Goal: Navigation & Orientation: Find specific page/section

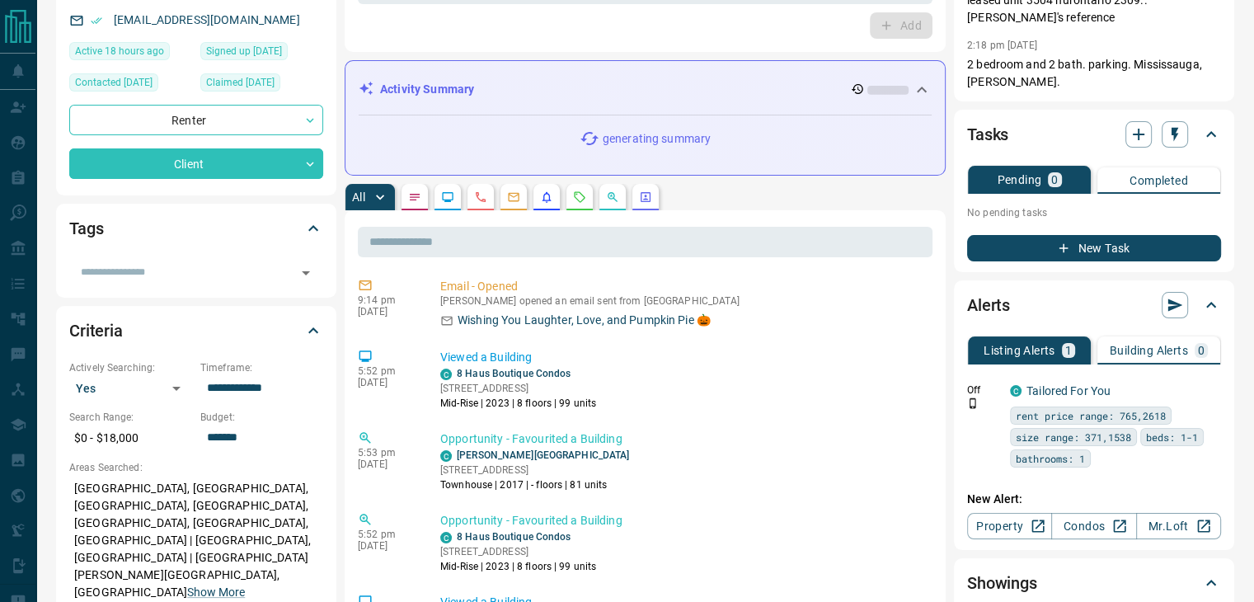
scroll to position [82, 0]
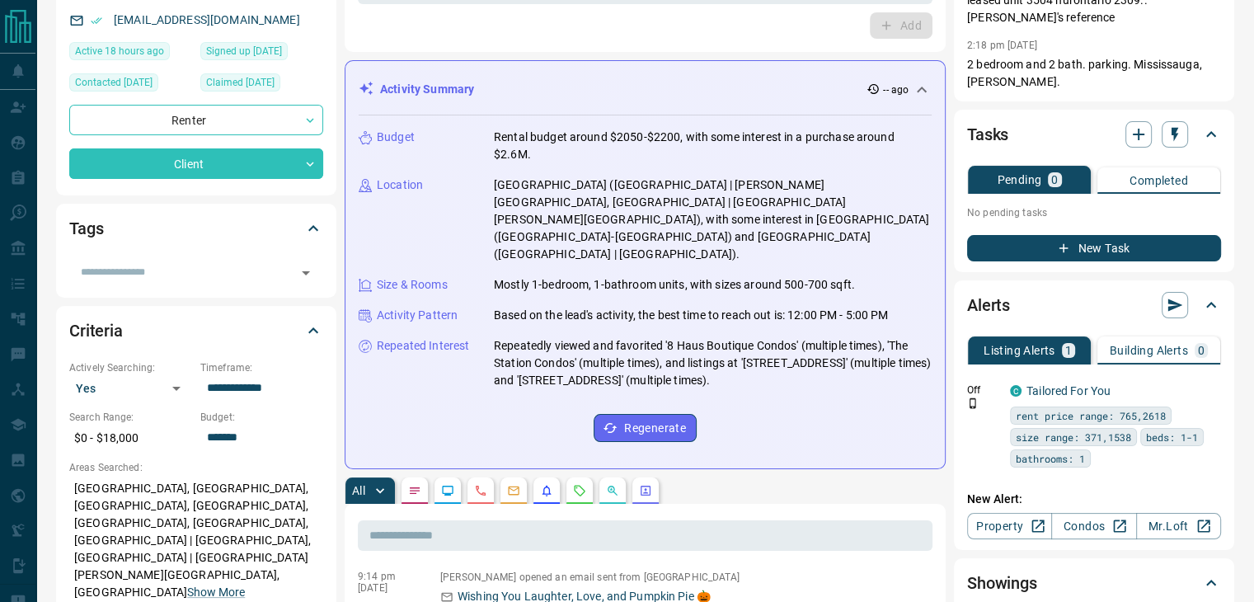
click at [498, 359] on div "Budget Rental budget around $2050-$2200, with some interest in a purchase aroun…" at bounding box center [645, 285] width 573 height 340
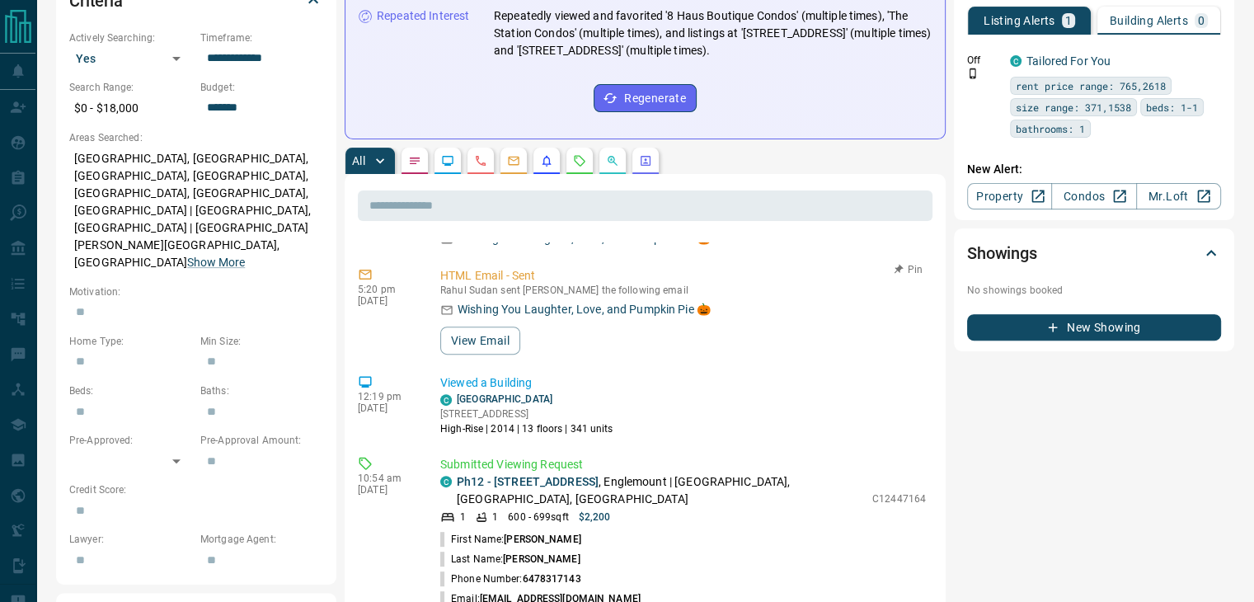
scroll to position [727, 0]
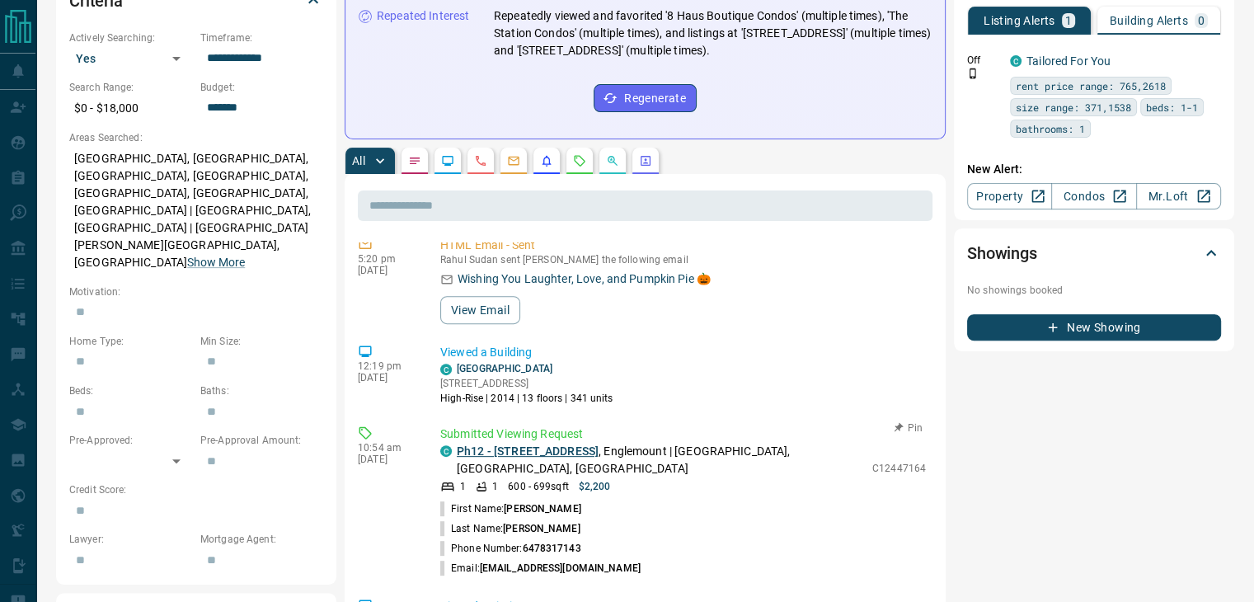
click at [533, 444] on link "Ph12 - [STREET_ADDRESS]" at bounding box center [528, 450] width 142 height 13
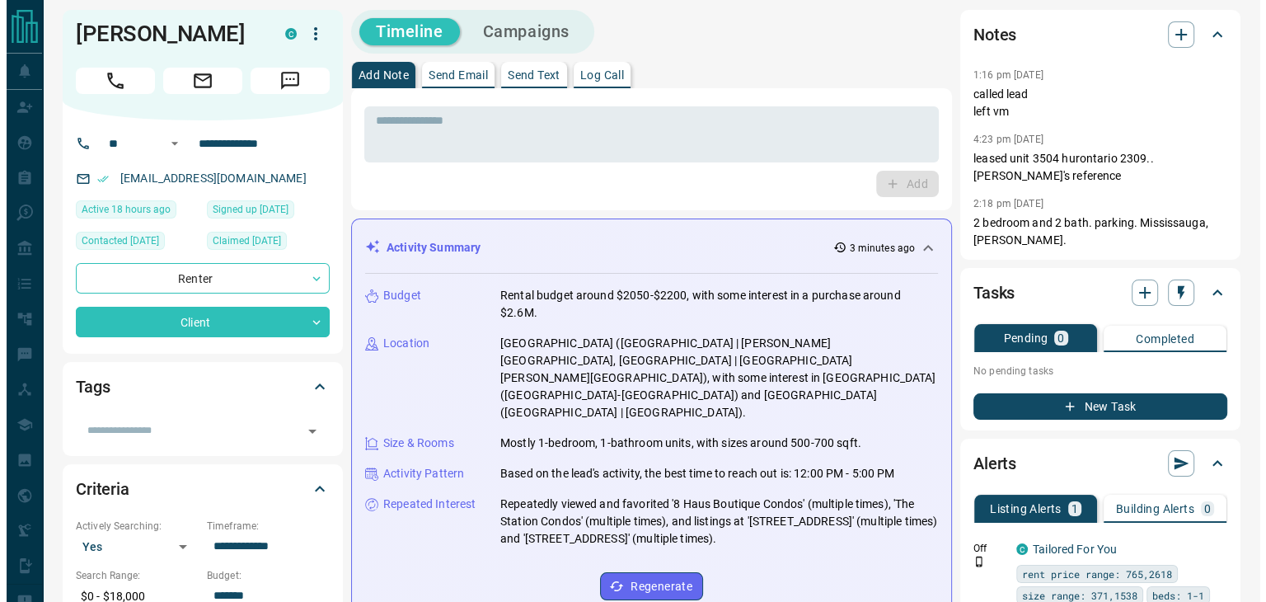
scroll to position [0, 0]
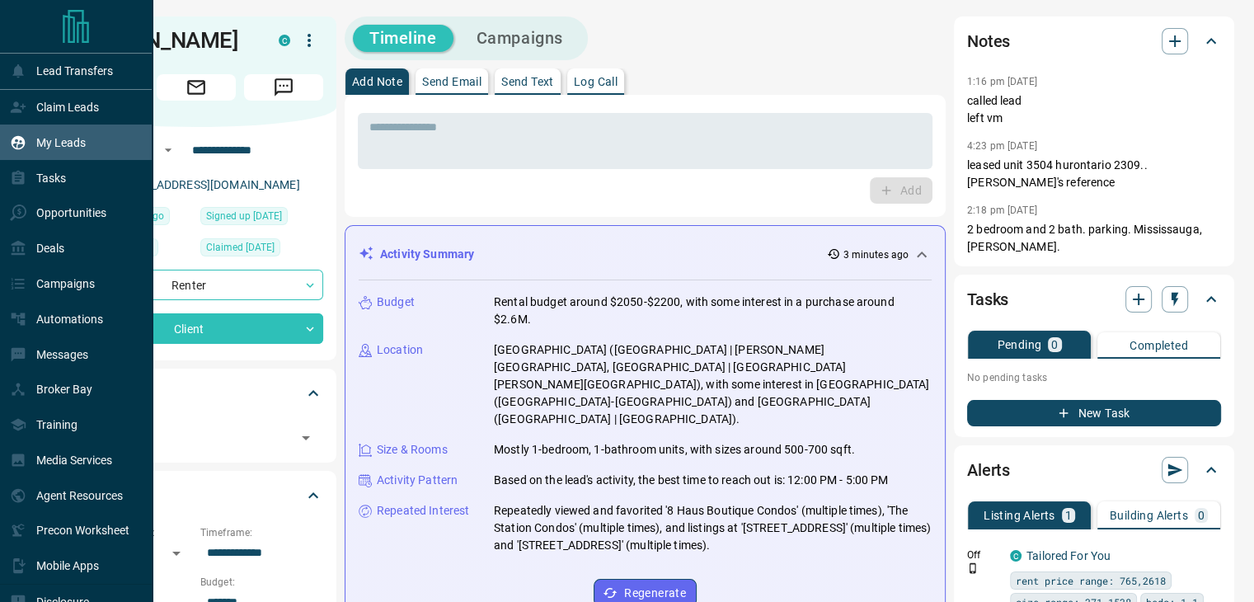
click at [38, 145] on p "My Leads" at bounding box center [60, 142] width 49 height 13
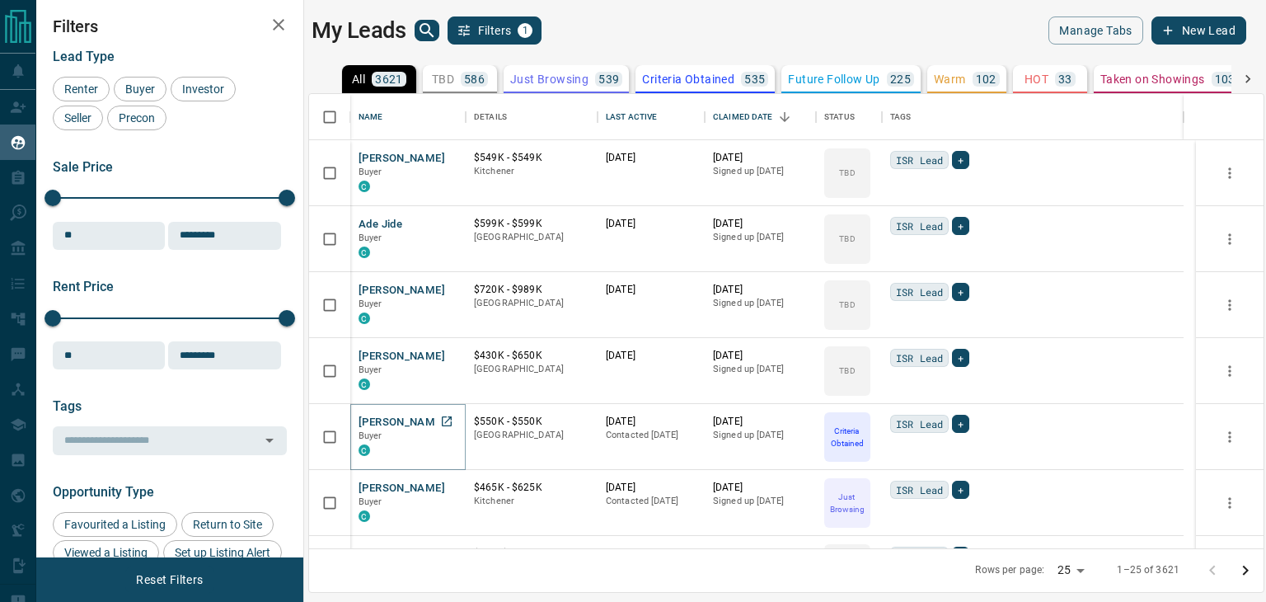
click at [376, 421] on button "[PERSON_NAME]" at bounding box center [402, 423] width 87 height 16
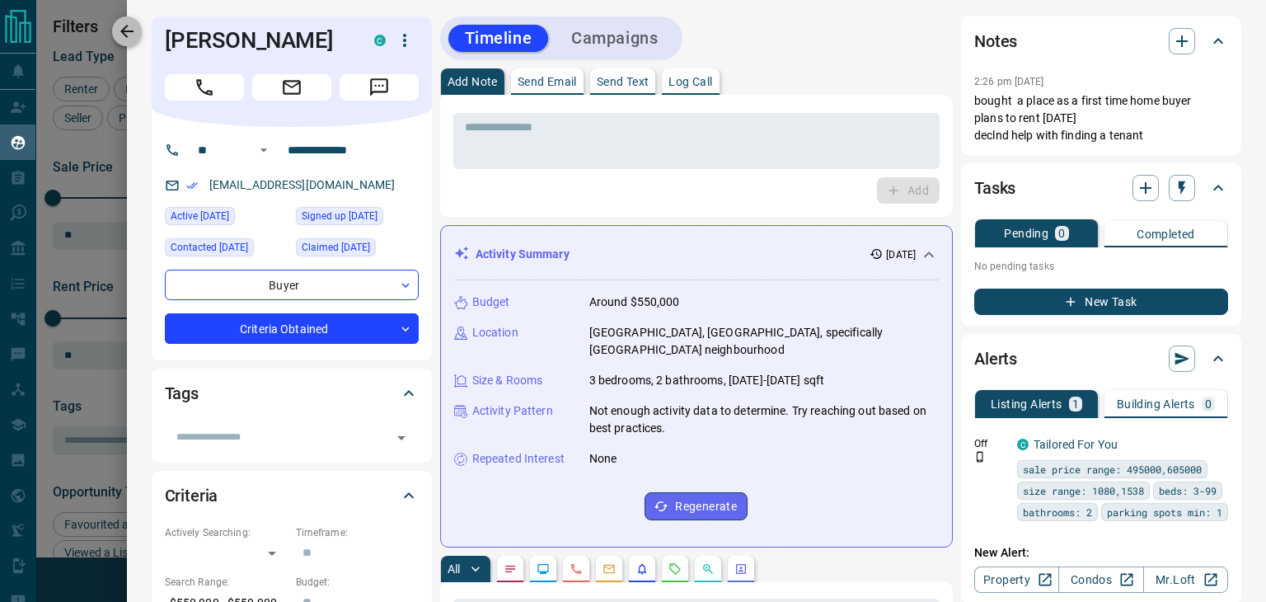
click at [139, 31] on button "button" at bounding box center [127, 31] width 30 height 30
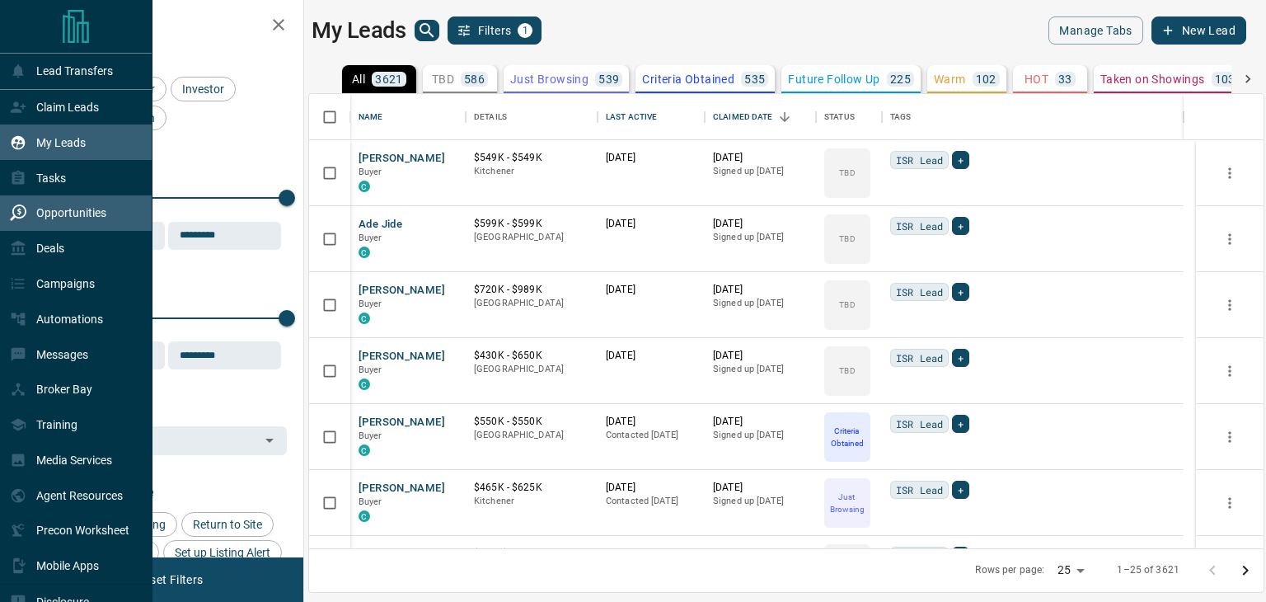
click at [53, 209] on p "Opportunities" at bounding box center [71, 212] width 70 height 13
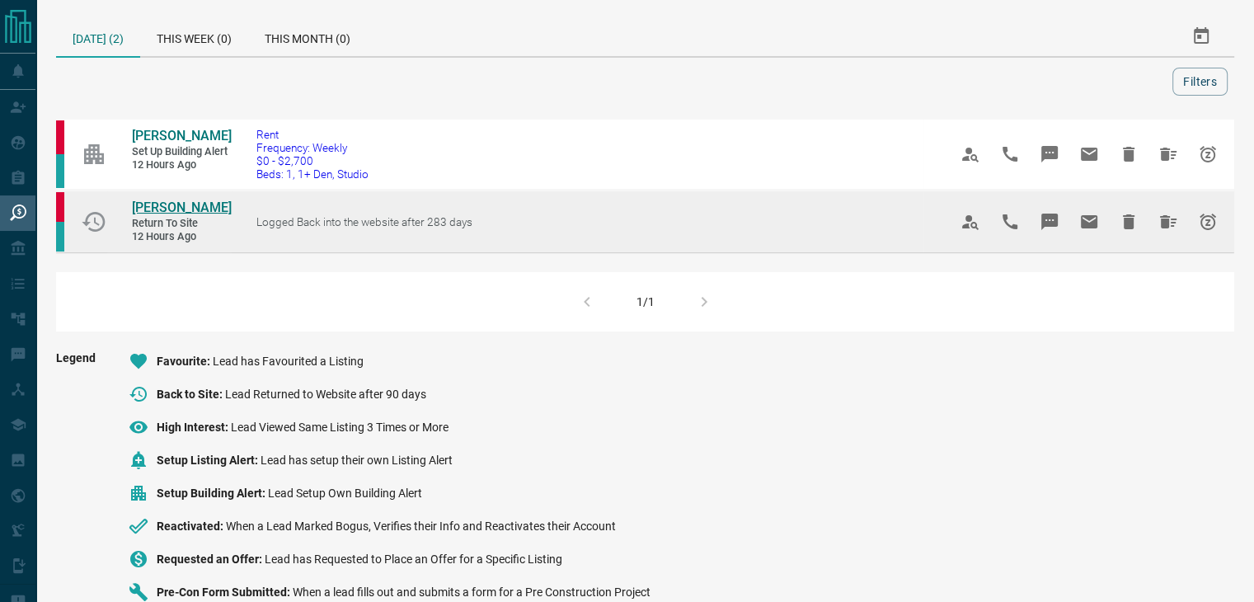
click at [152, 202] on span "[PERSON_NAME]" at bounding box center [182, 208] width 100 height 16
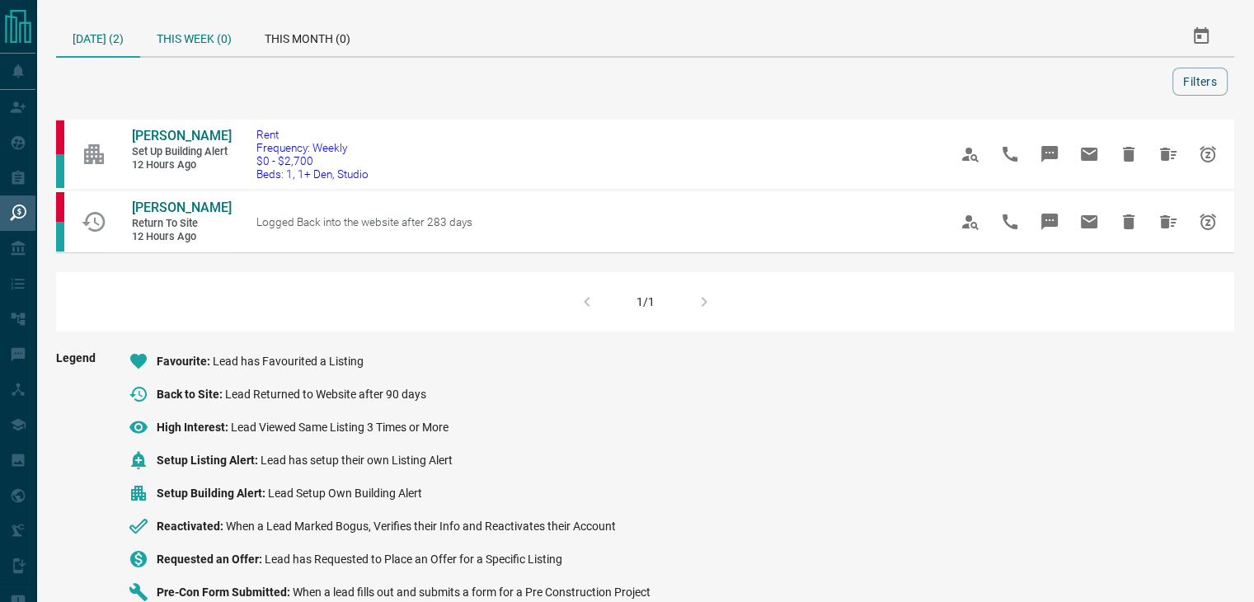
click at [214, 23] on div "This Week (0)" at bounding box center [194, 36] width 108 height 40
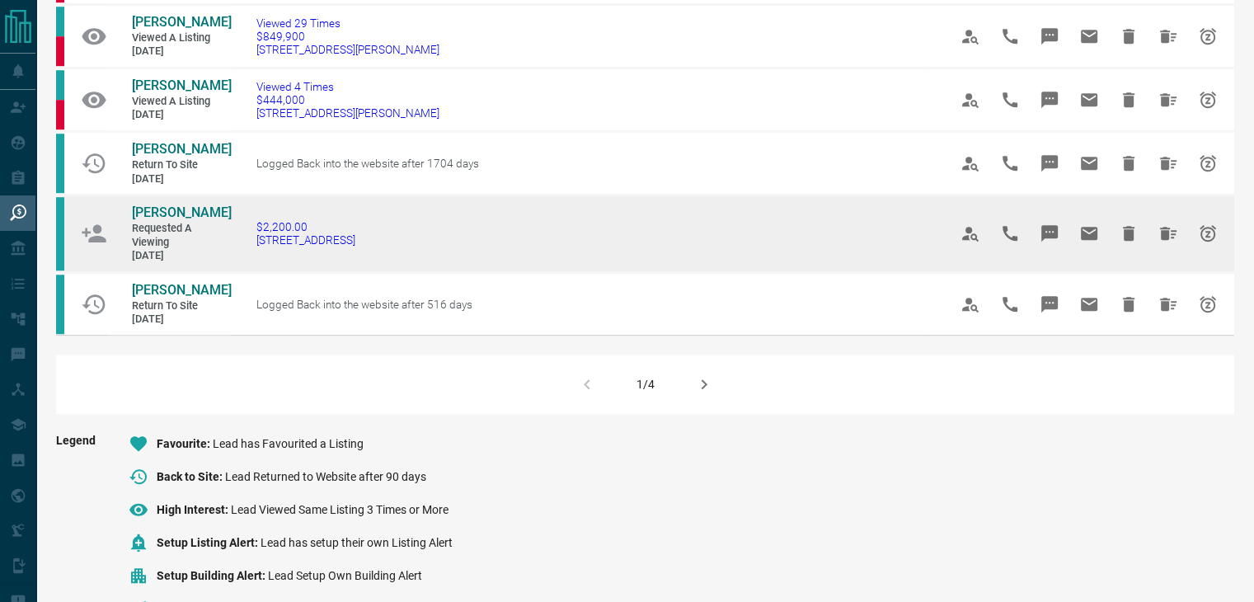
scroll to position [1154, 0]
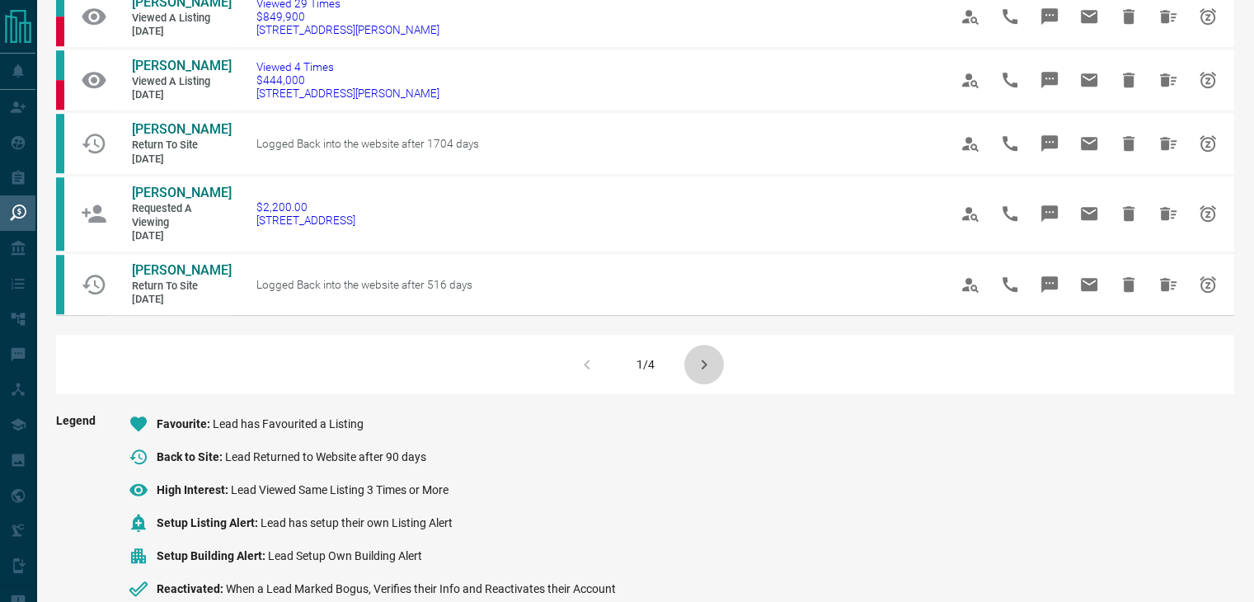
click at [703, 364] on icon "button" at bounding box center [704, 364] width 6 height 10
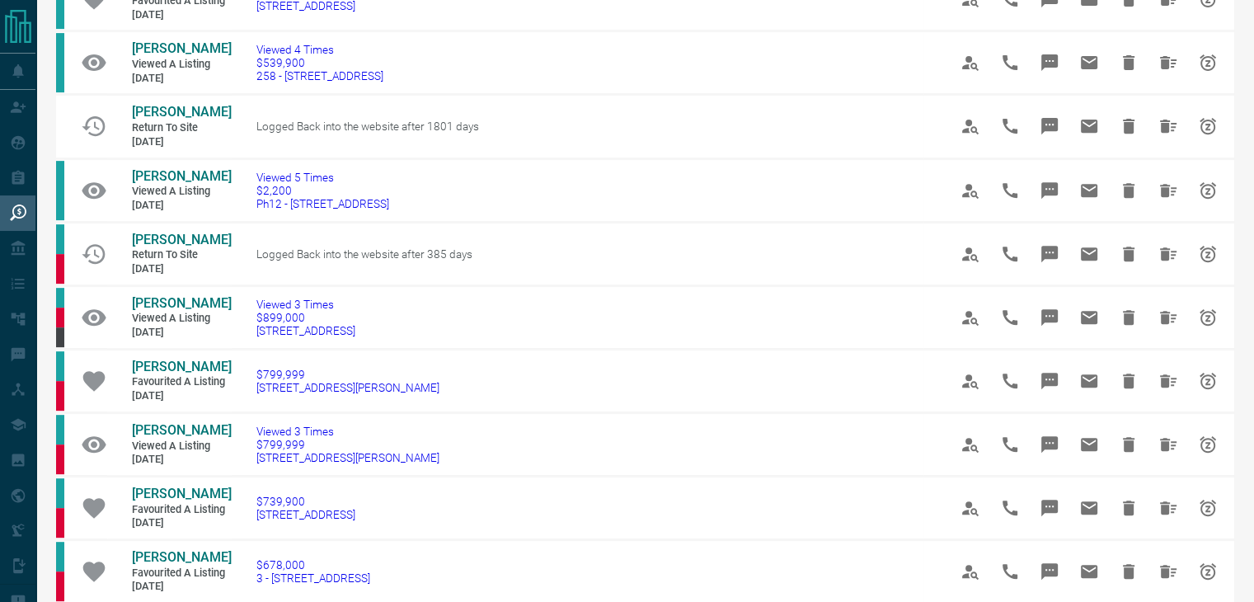
scroll to position [660, 0]
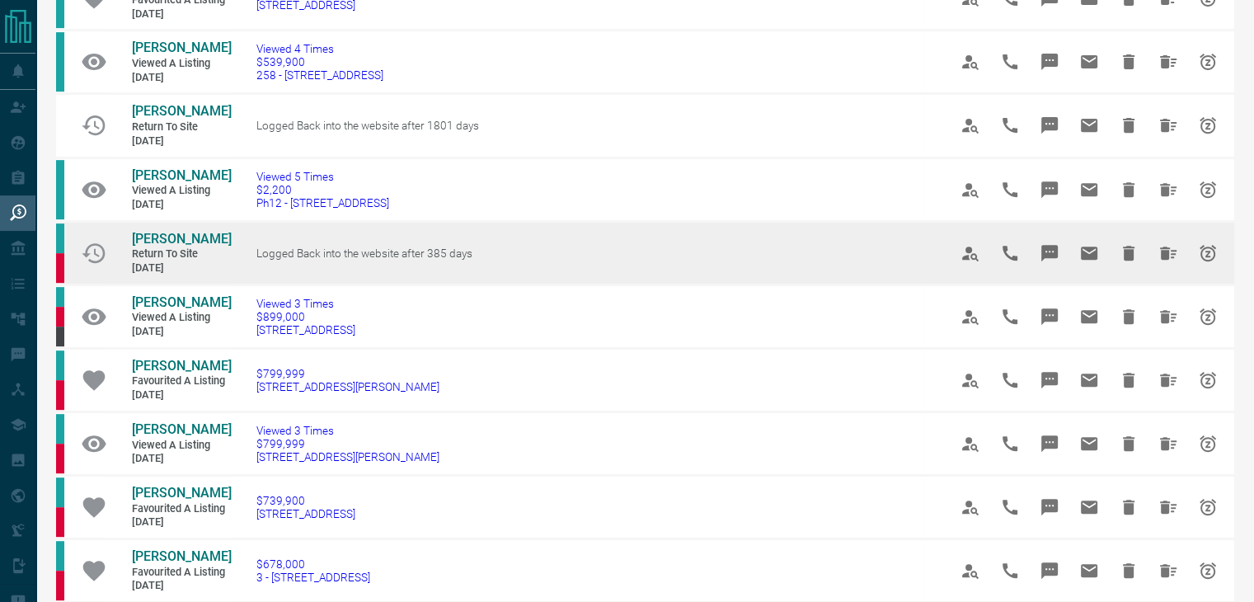
click at [175, 261] on span "Return to Site" at bounding box center [181, 254] width 99 height 14
click at [176, 247] on span "[PERSON_NAME]" at bounding box center [182, 239] width 100 height 16
